Goal: Task Accomplishment & Management: Manage account settings

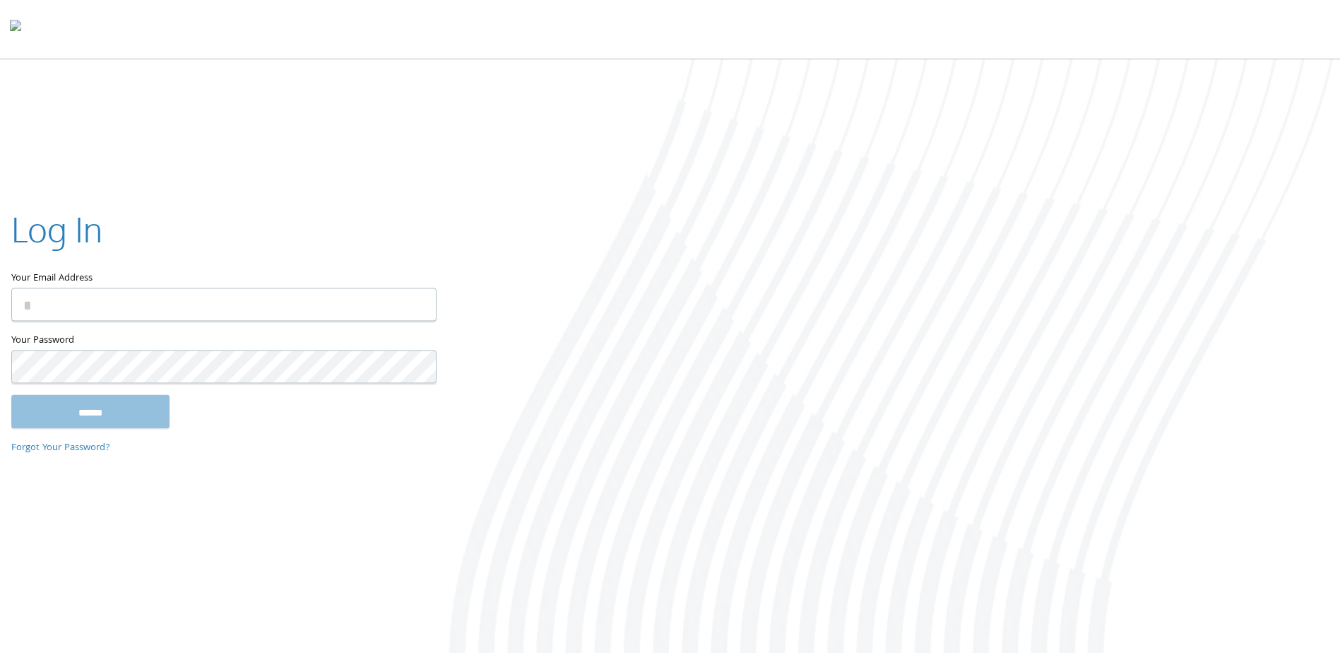
type input "**********"
click at [124, 406] on input "******" at bounding box center [90, 412] width 158 height 34
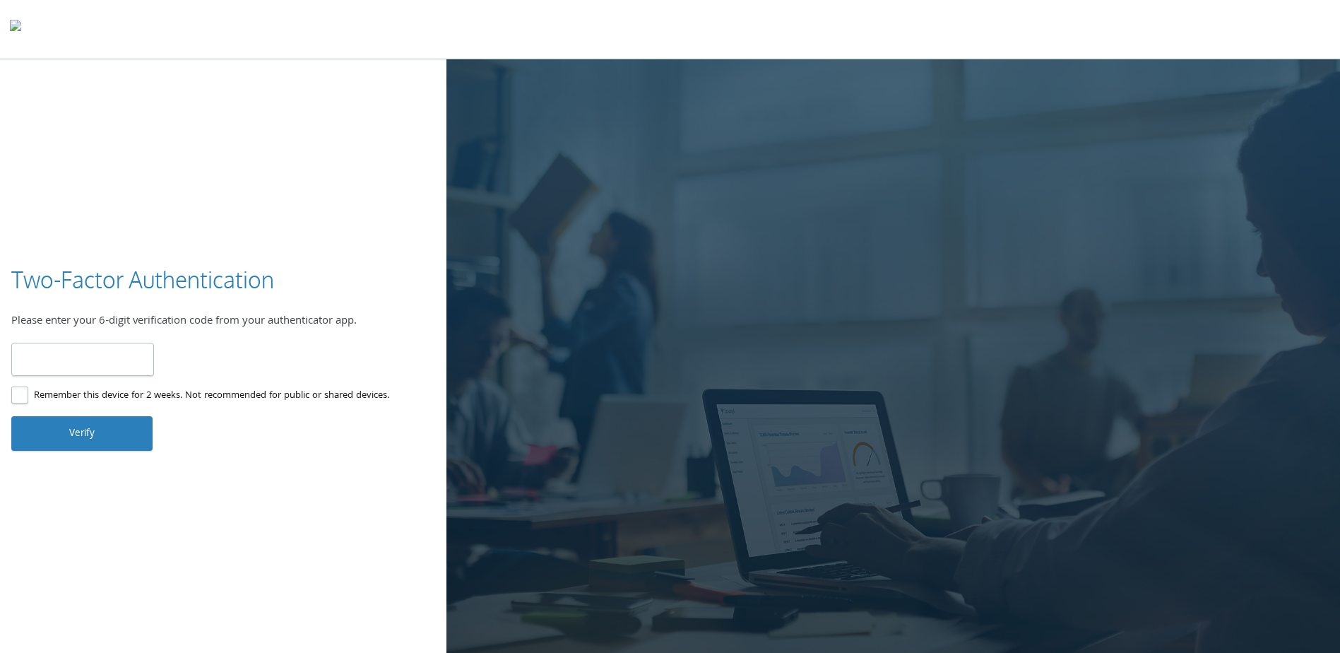
click at [73, 358] on input "number" at bounding box center [82, 359] width 143 height 33
type input "******"
